Goal: Transaction & Acquisition: Purchase product/service

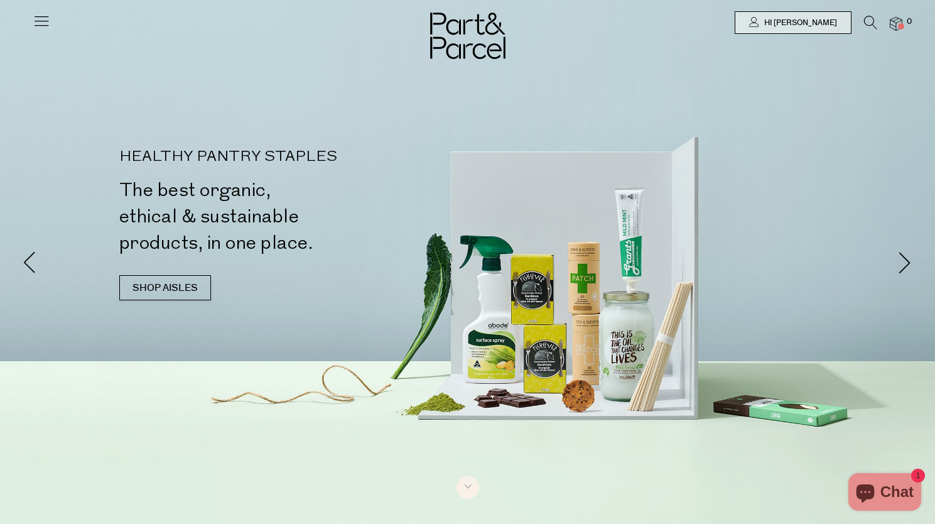
click at [165, 290] on link "SHOP AISLES" at bounding box center [165, 287] width 92 height 25
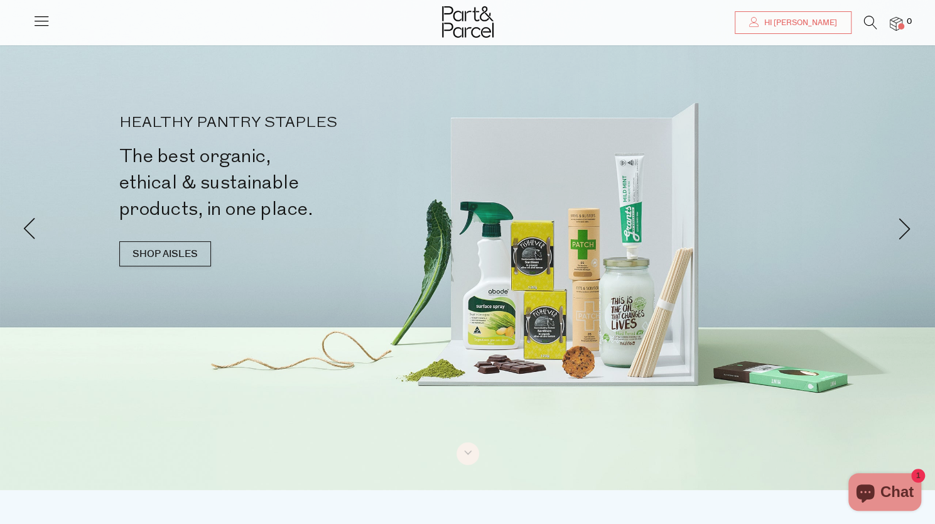
scroll to position [81, 0]
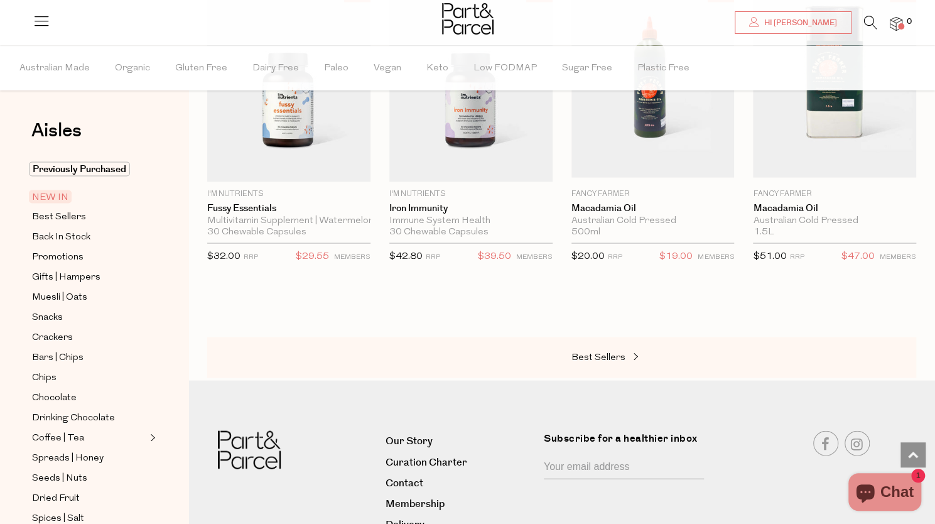
scroll to position [1389, 0]
click at [593, 352] on span "Best Sellers" at bounding box center [598, 356] width 54 height 9
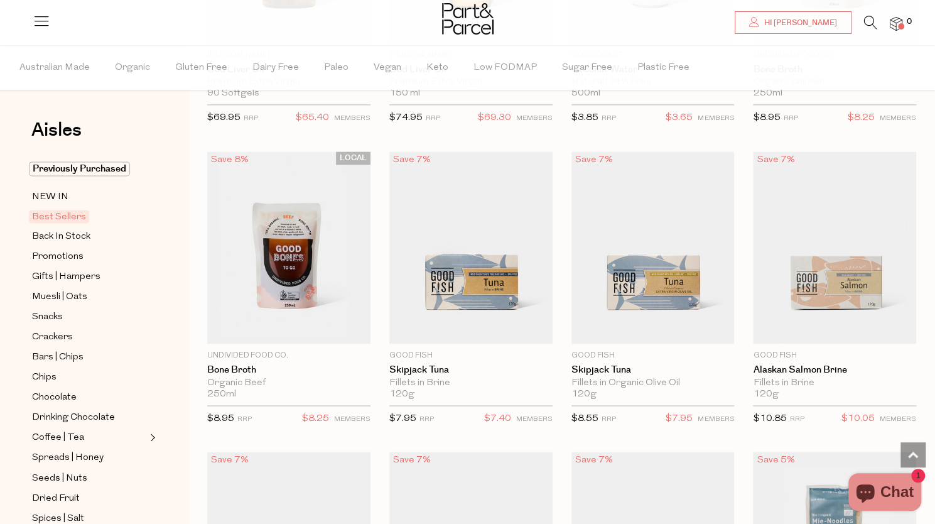
scroll to position [929, 0]
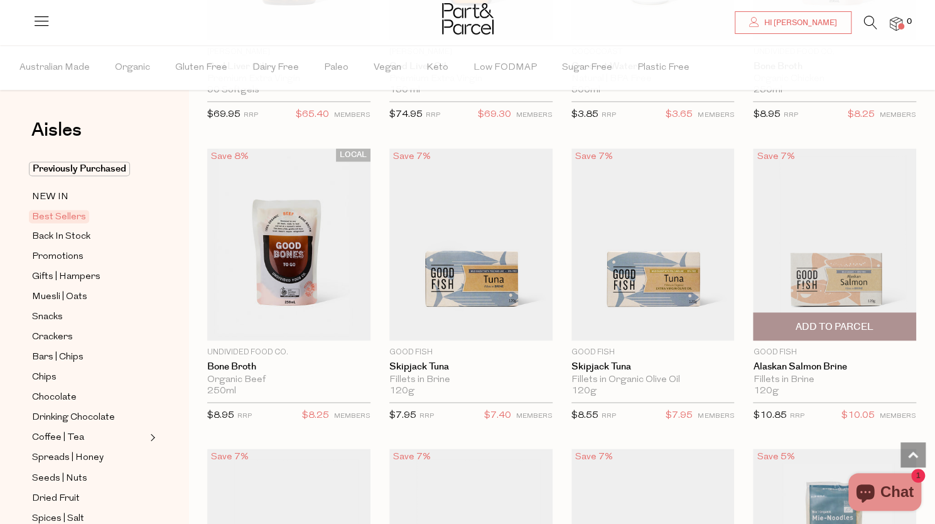
click at [804, 322] on span "Add To Parcel" at bounding box center [834, 326] width 78 height 13
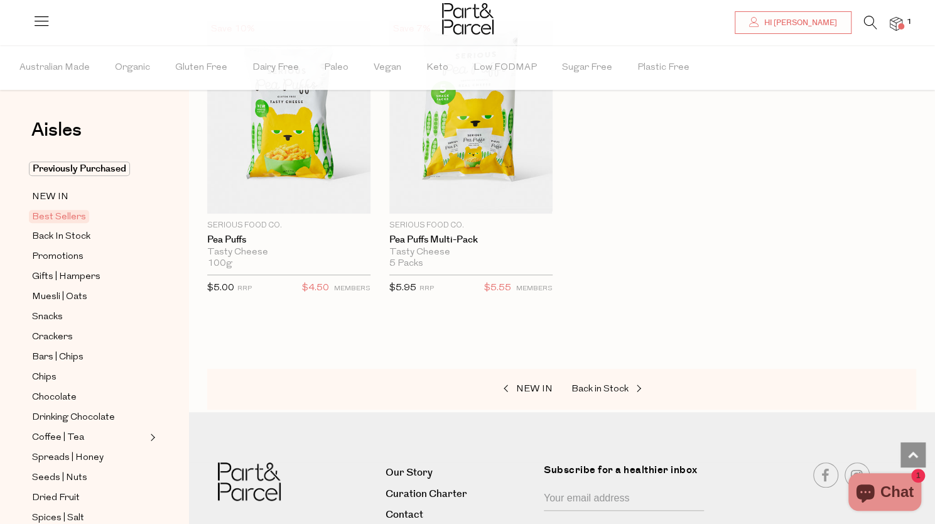
scroll to position [3162, 0]
click at [93, 167] on span "Previously Purchased" at bounding box center [79, 168] width 101 height 14
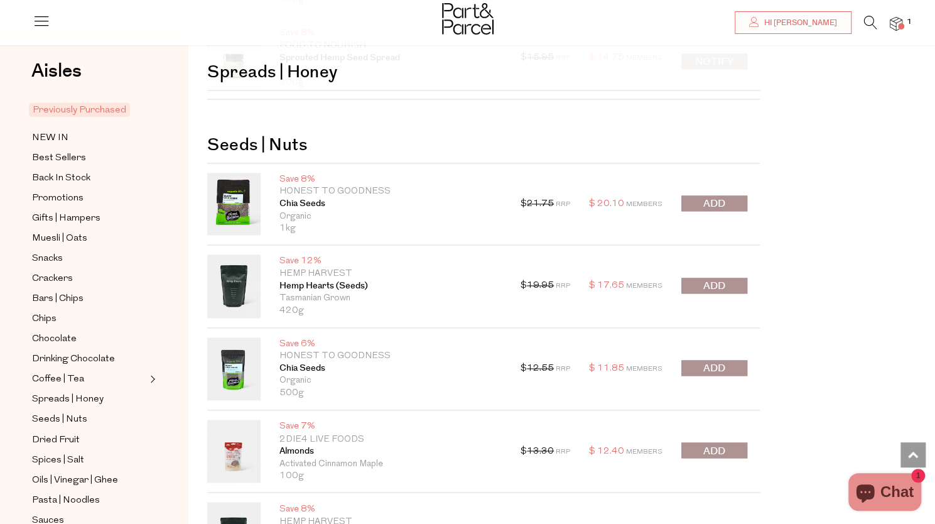
scroll to position [3782, 0]
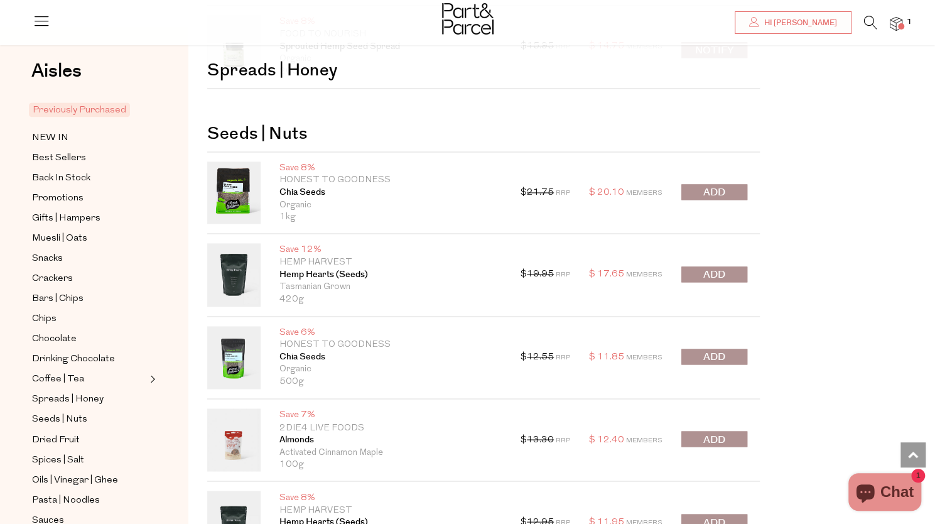
click at [712, 185] on span "submit" at bounding box center [714, 192] width 22 height 14
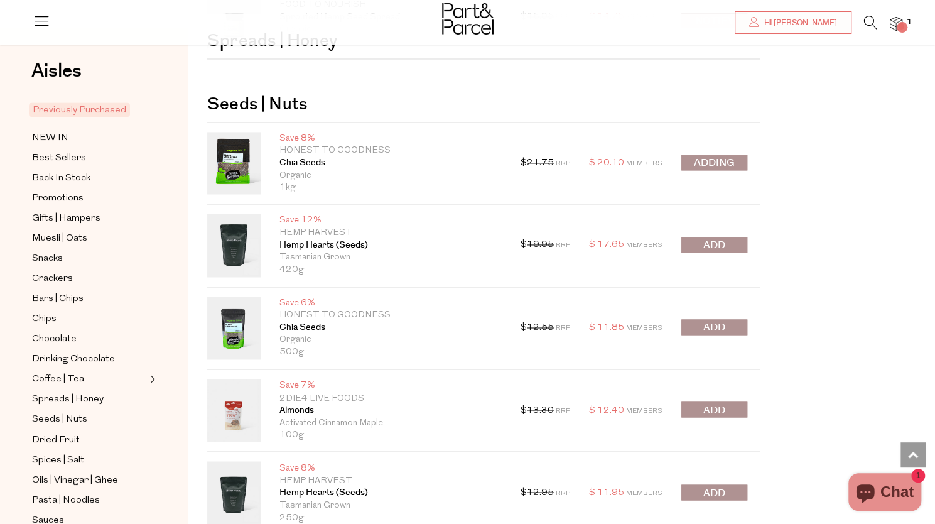
scroll to position [3812, 0]
click at [704, 236] on div at bounding box center [714, 245] width 66 height 18
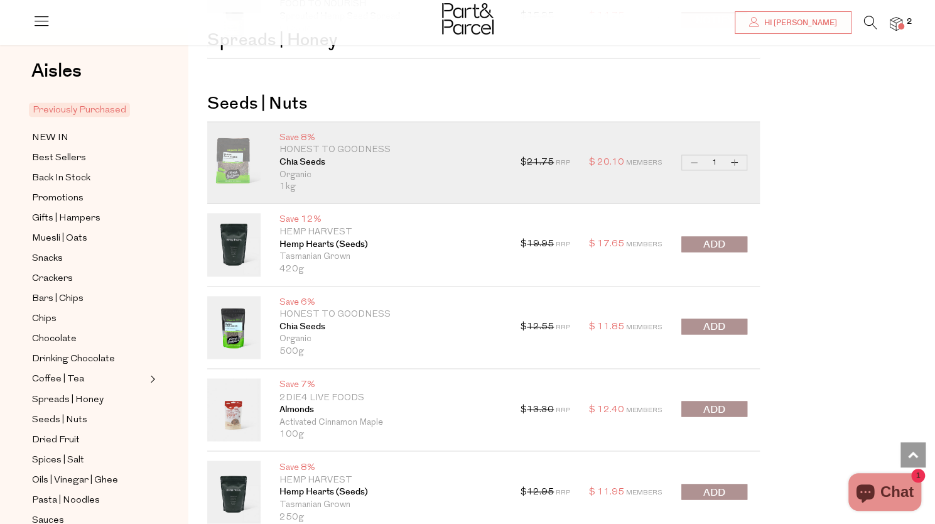
scroll to position [3901, 0]
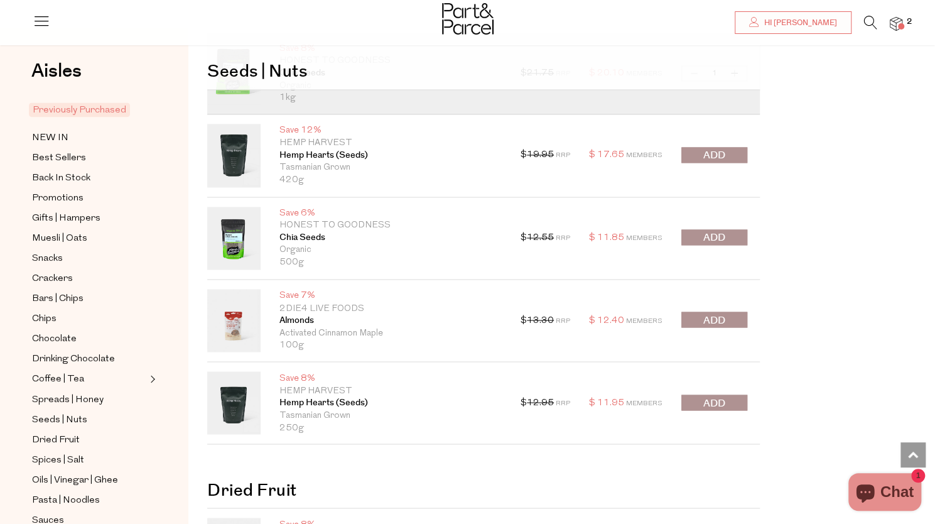
click at [711, 148] on span "submit" at bounding box center [714, 155] width 22 height 14
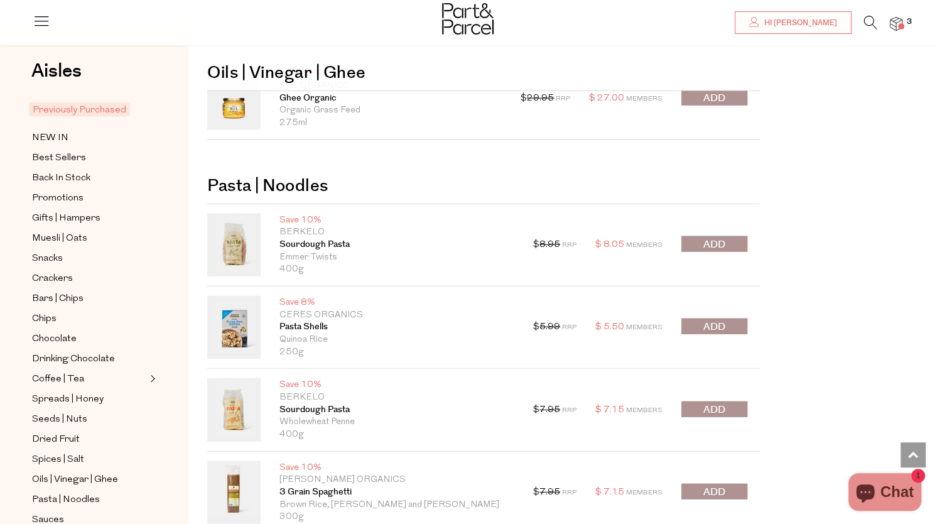
scroll to position [4501, 0]
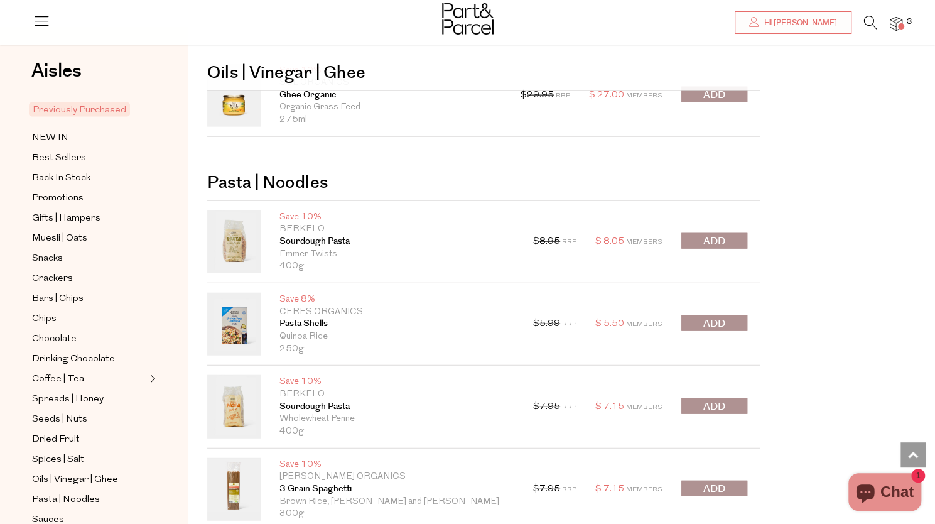
click at [726, 233] on button "submit" at bounding box center [714, 241] width 66 height 16
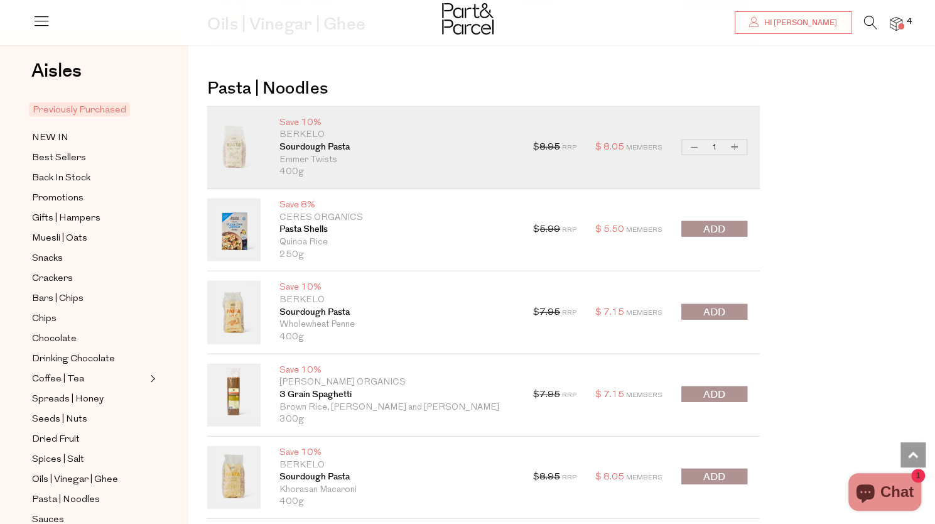
scroll to position [4677, 0]
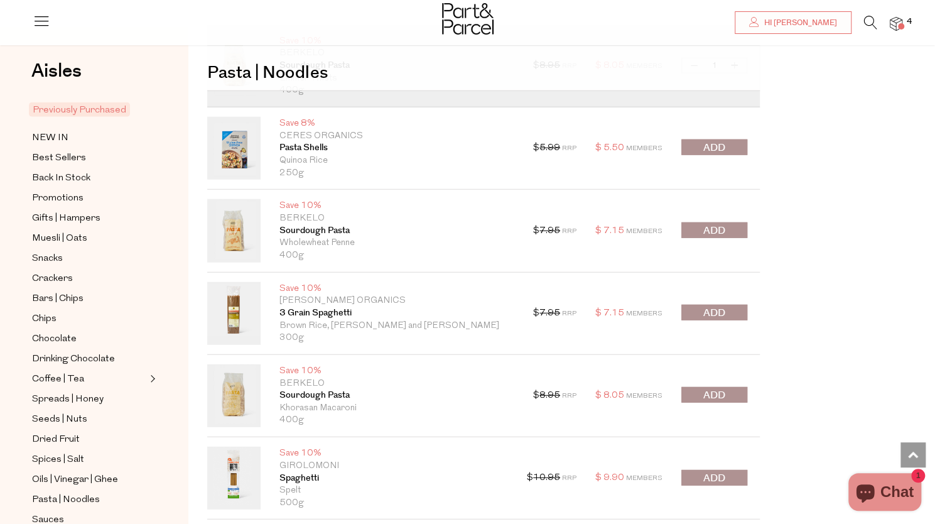
click at [713, 223] on span "submit" at bounding box center [714, 230] width 22 height 14
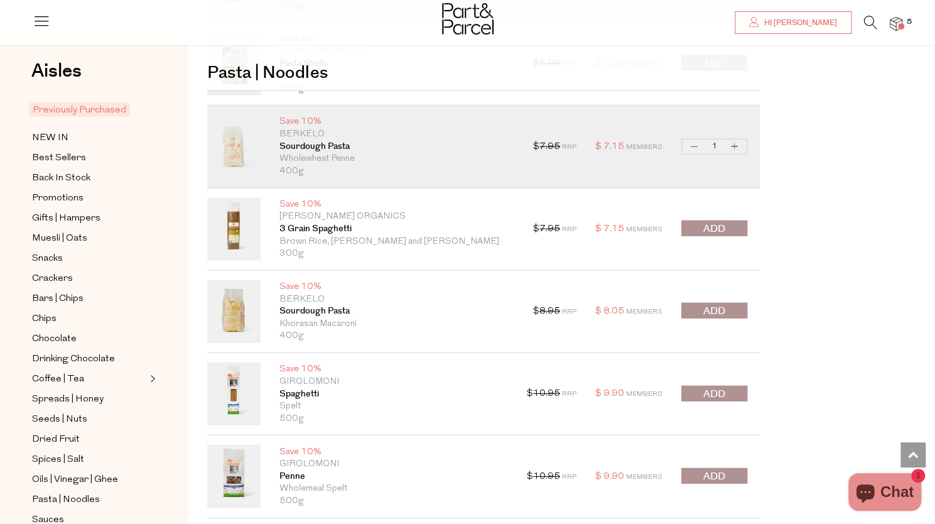
scroll to position [4762, 0]
click at [718, 303] on span "submit" at bounding box center [714, 310] width 22 height 14
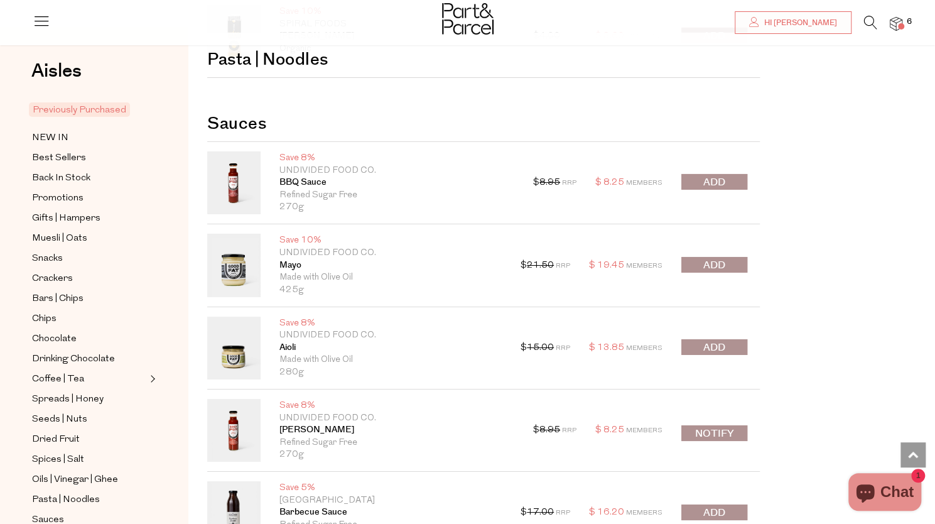
scroll to position [5377, 0]
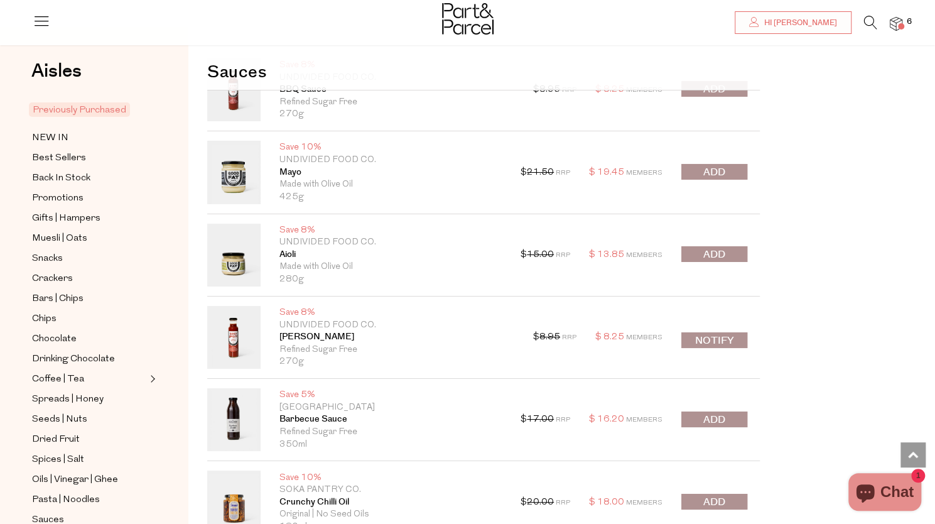
click at [731, 164] on button "submit" at bounding box center [714, 172] width 66 height 16
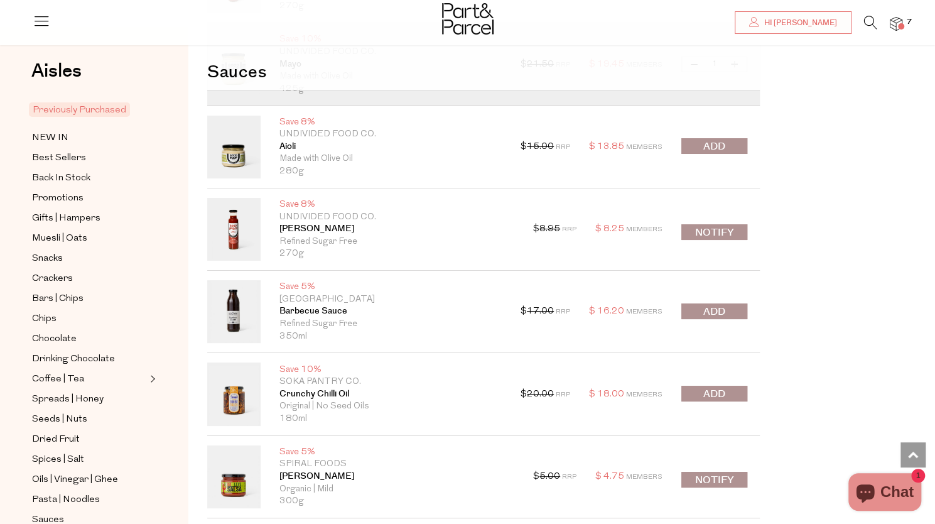
scroll to position [5568, 0]
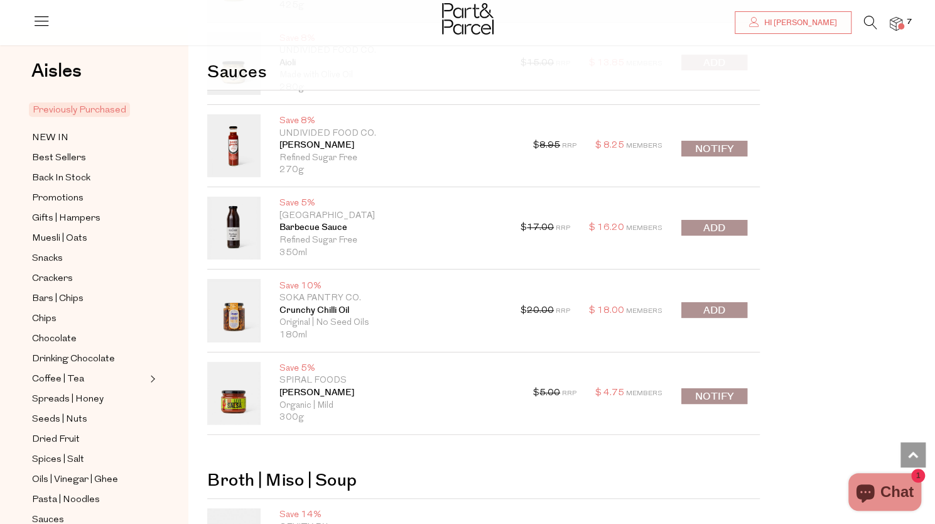
click at [695, 302] on button "submit" at bounding box center [714, 310] width 66 height 16
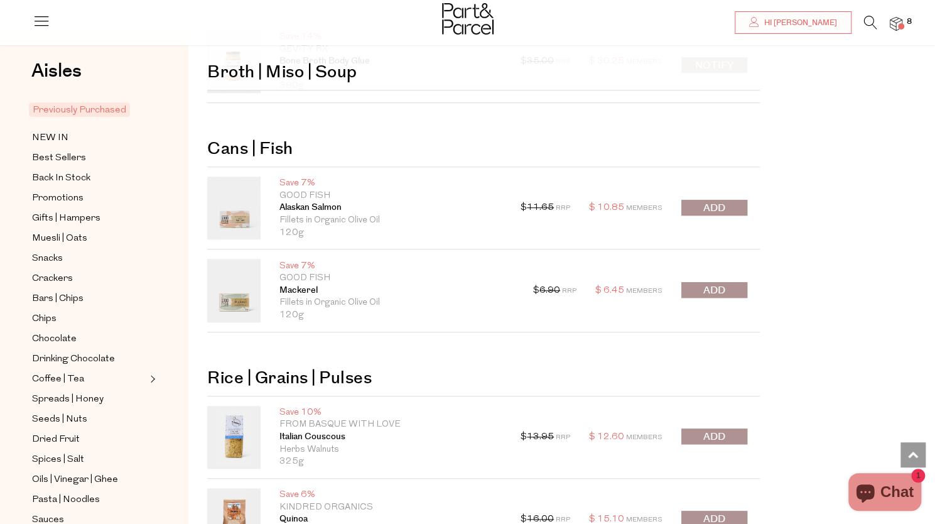
scroll to position [6047, 0]
click at [714, 200] on span "submit" at bounding box center [714, 207] width 22 height 14
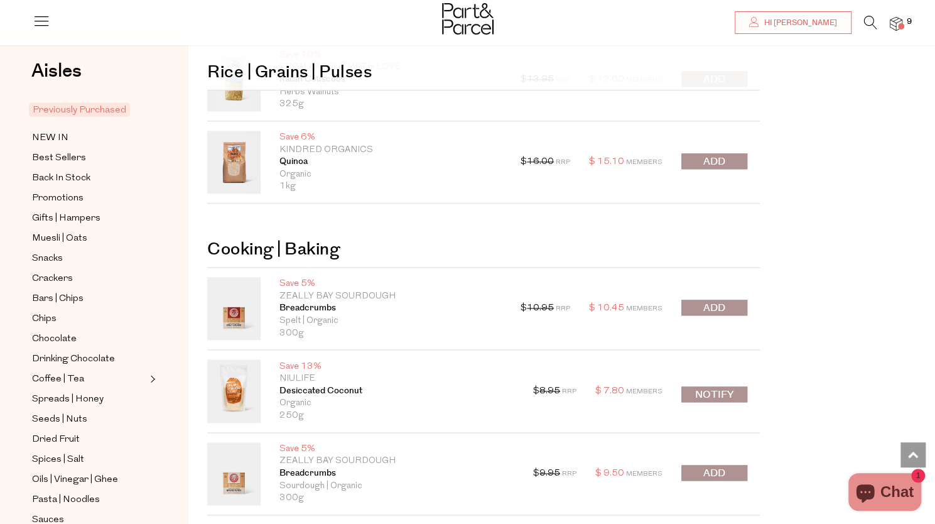
scroll to position [6404, 0]
click at [713, 154] on span "submit" at bounding box center [714, 161] width 22 height 14
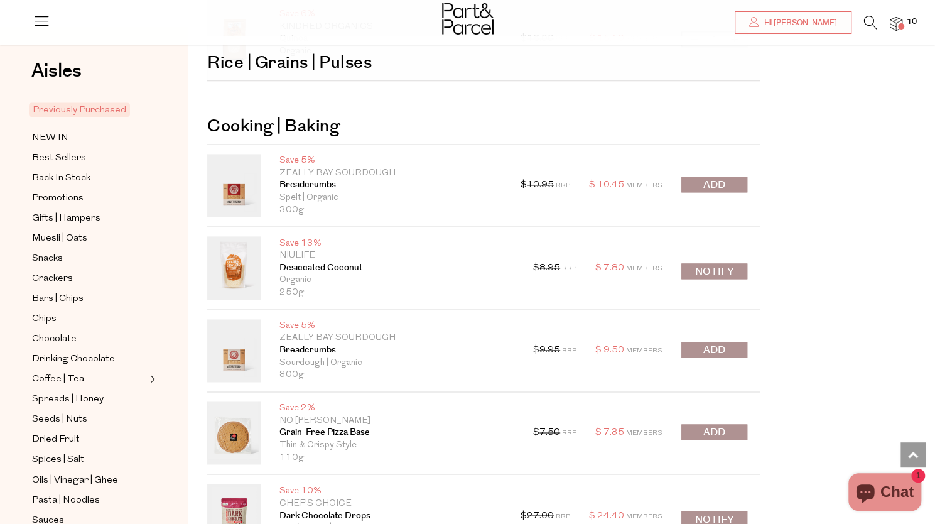
scroll to position [6527, 0]
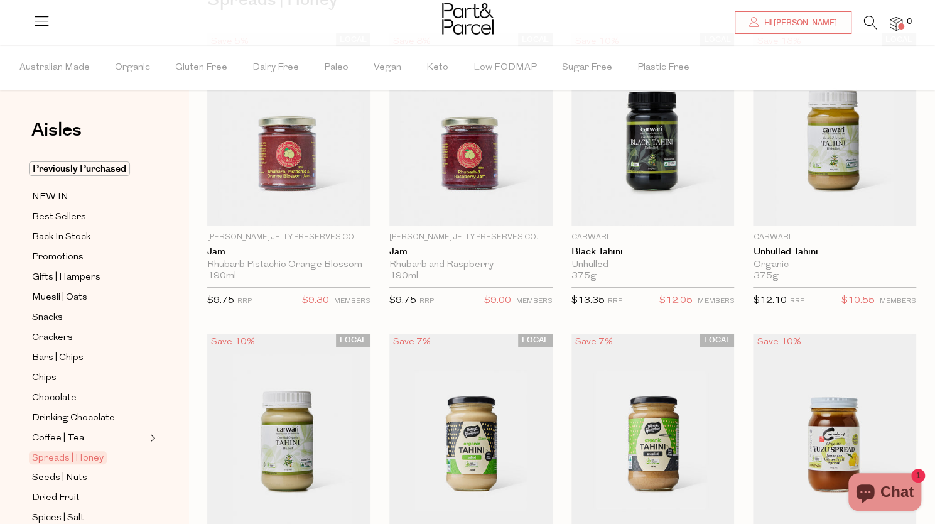
scroll to position [127, 0]
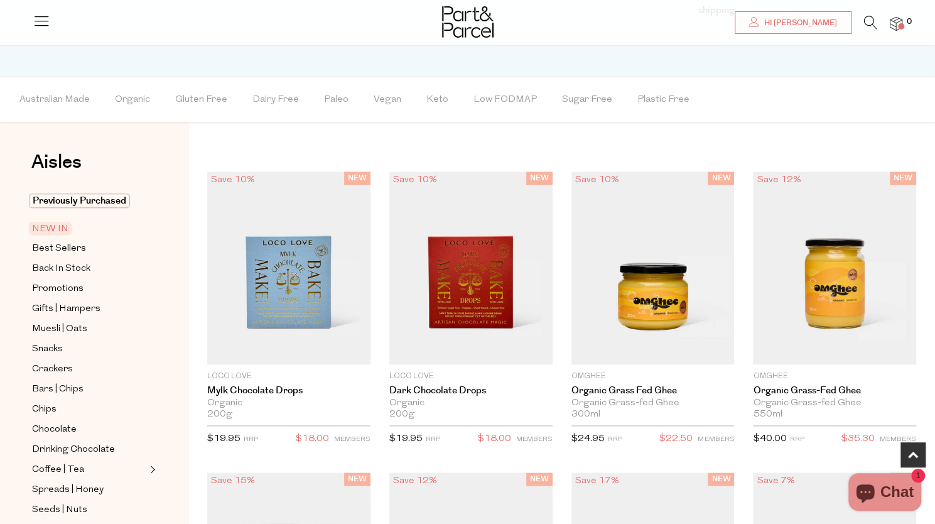
scroll to position [712, 0]
